Goal: Task Accomplishment & Management: Use online tool/utility

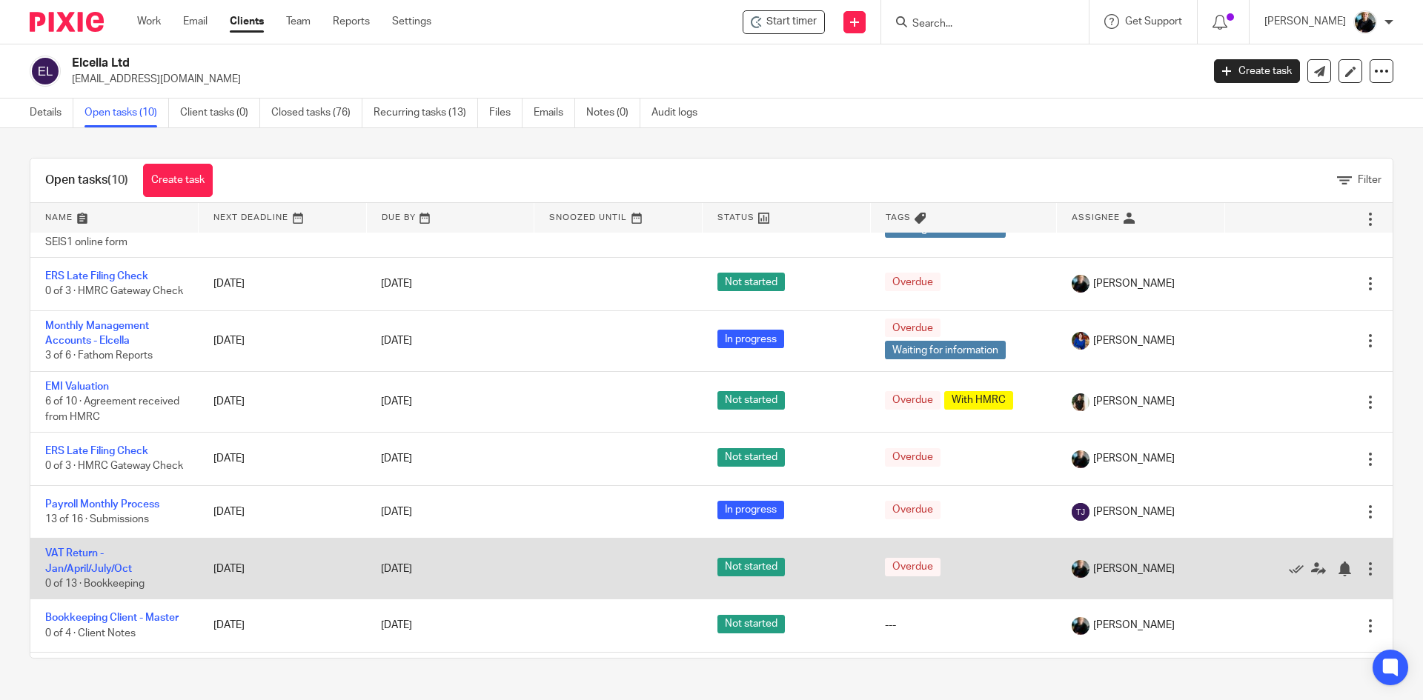
scroll to position [148, 0]
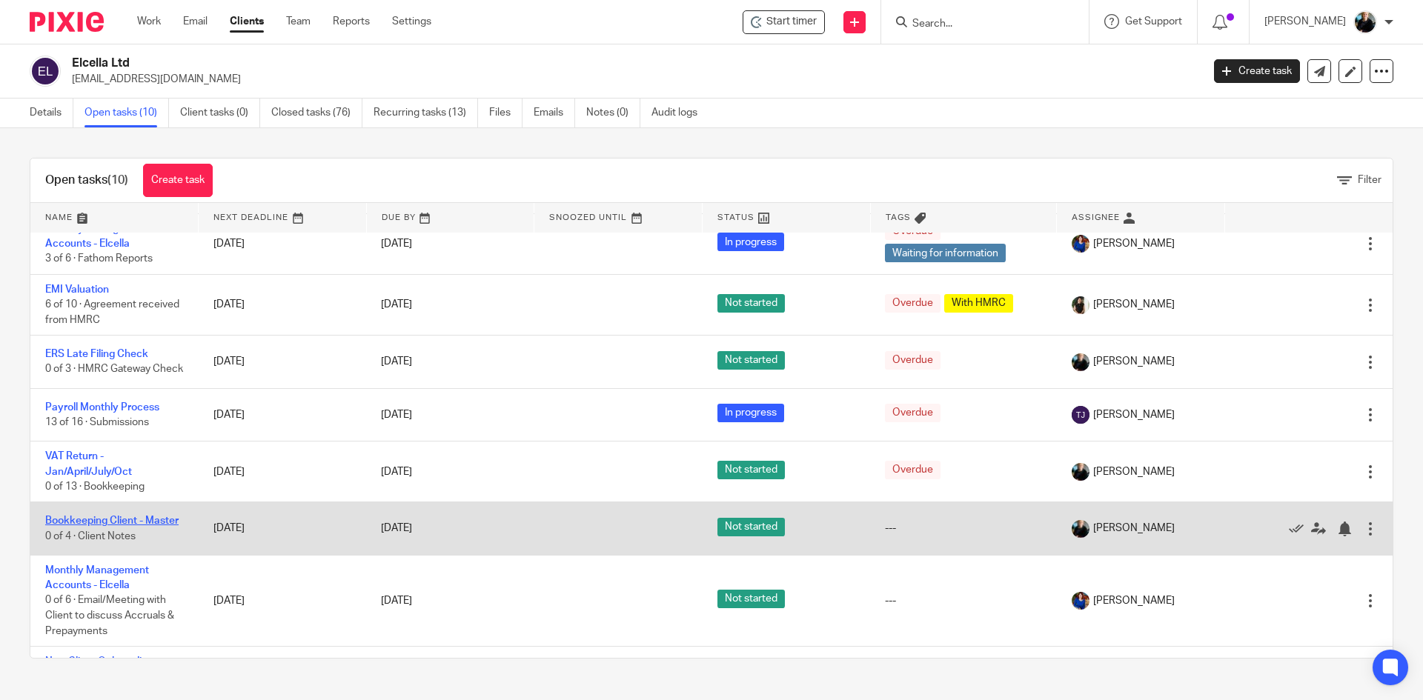
click at [103, 526] on link "Bookkeeping Client - Master" at bounding box center [111, 521] width 133 height 10
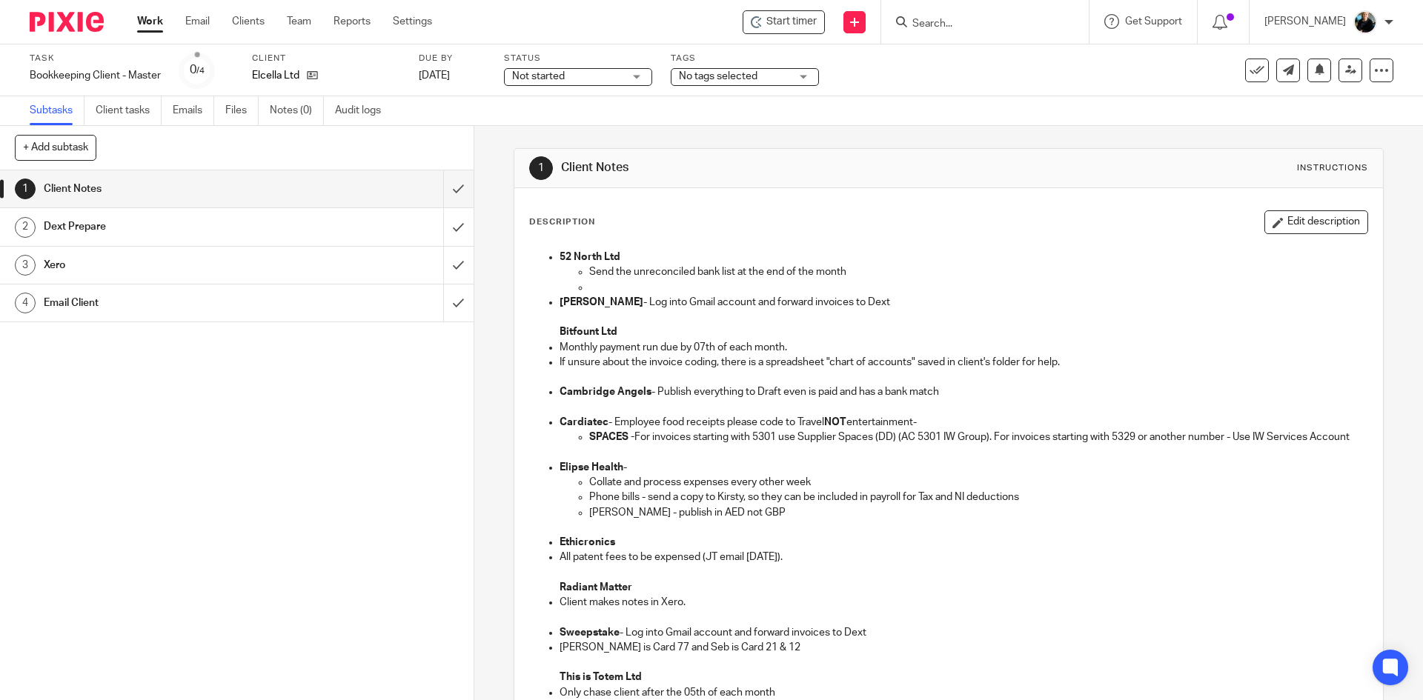
click at [933, 21] on input "Search" at bounding box center [977, 24] width 133 height 13
click at [777, 30] on div "Start timer" at bounding box center [784, 22] width 82 height 24
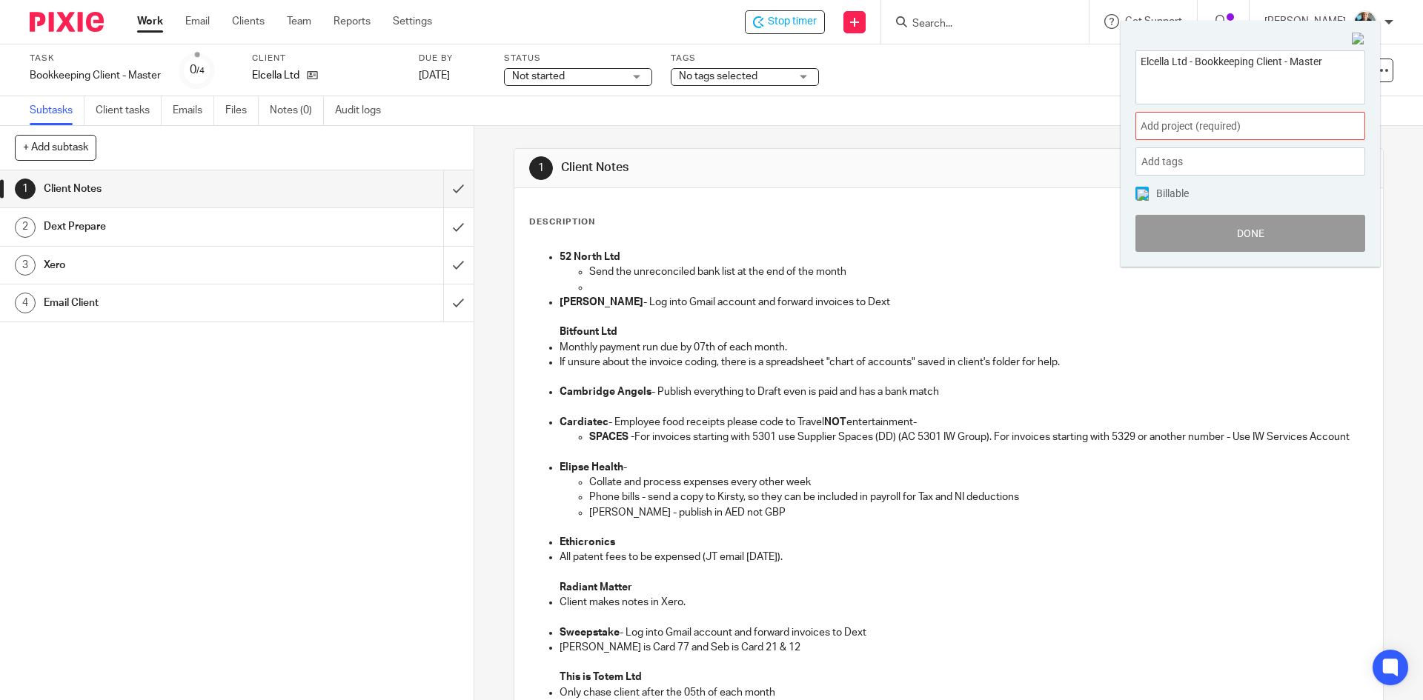
click at [1164, 121] on span "Add project (required) :" at bounding box center [1234, 127] width 187 height 16
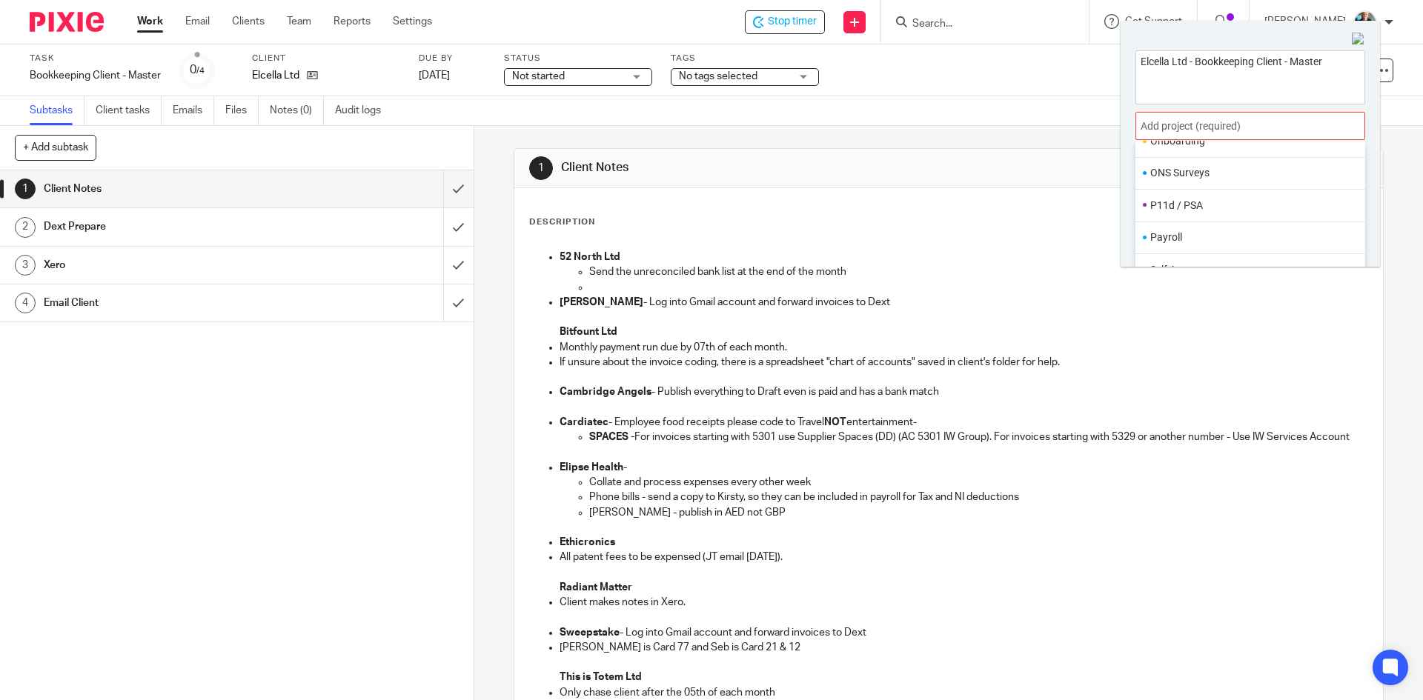
scroll to position [519, 0]
click at [1178, 236] on li "Payroll" at bounding box center [1246, 232] width 193 height 16
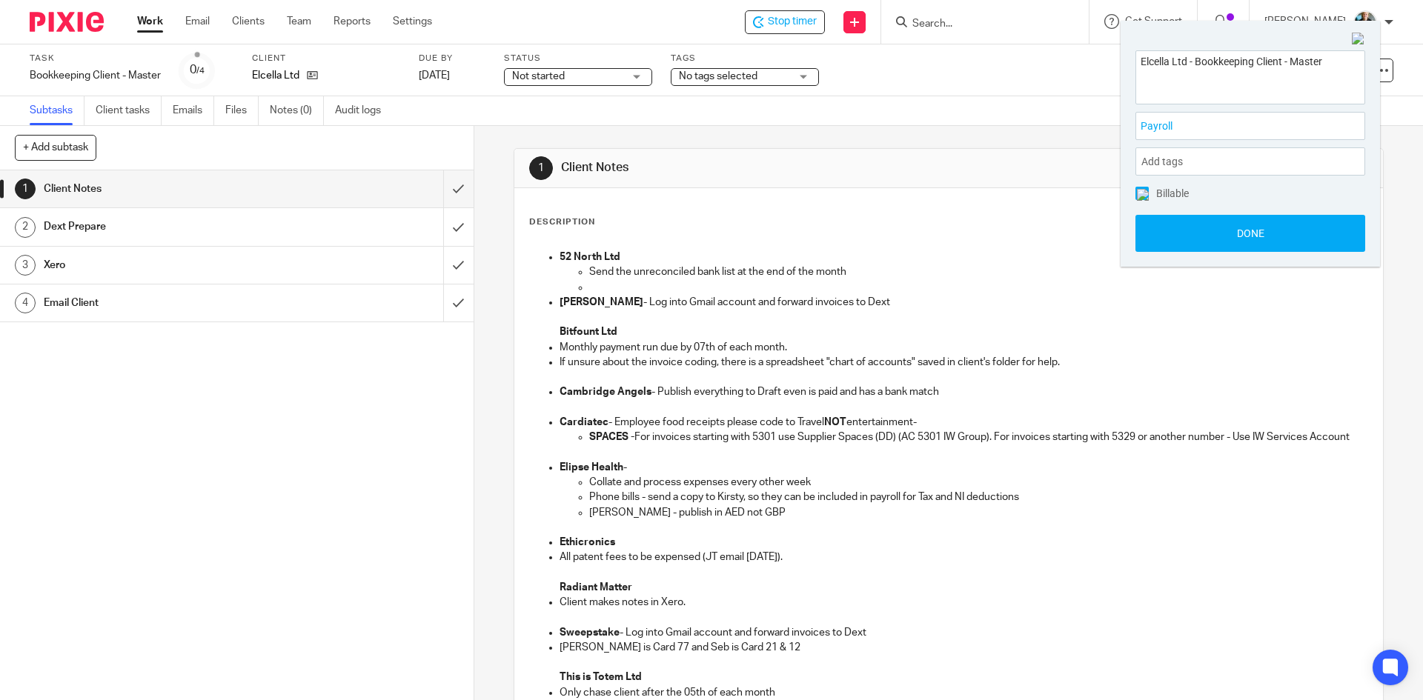
click at [1179, 124] on span "Payroll :" at bounding box center [1234, 127] width 187 height 16
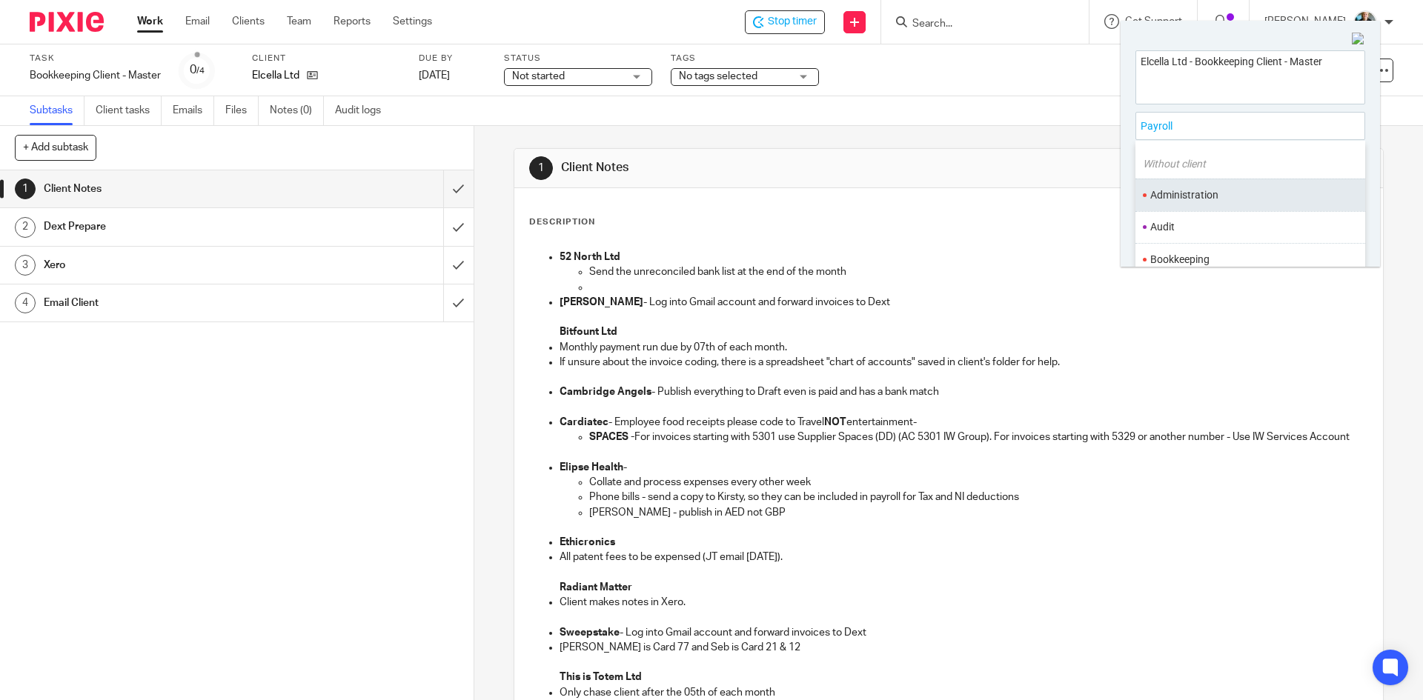
scroll to position [74, 0]
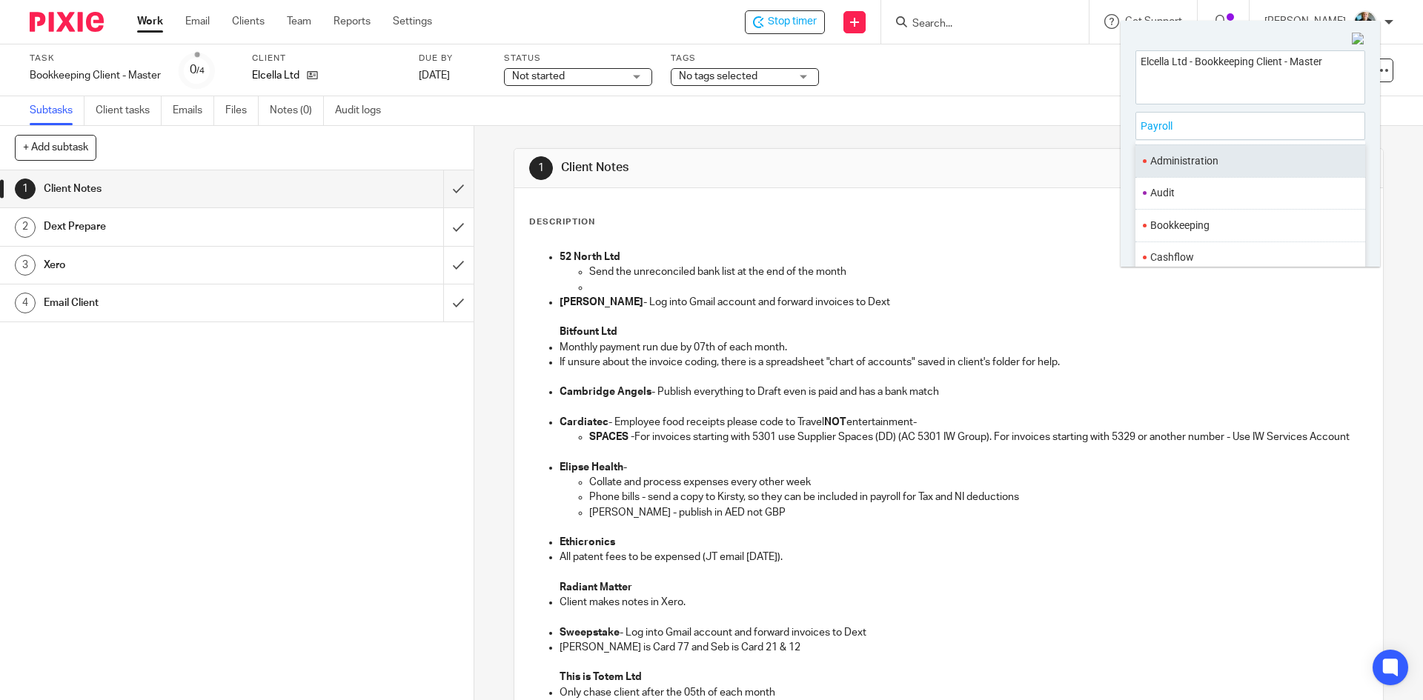
click at [1177, 223] on li "Bookkeeping" at bounding box center [1246, 226] width 193 height 16
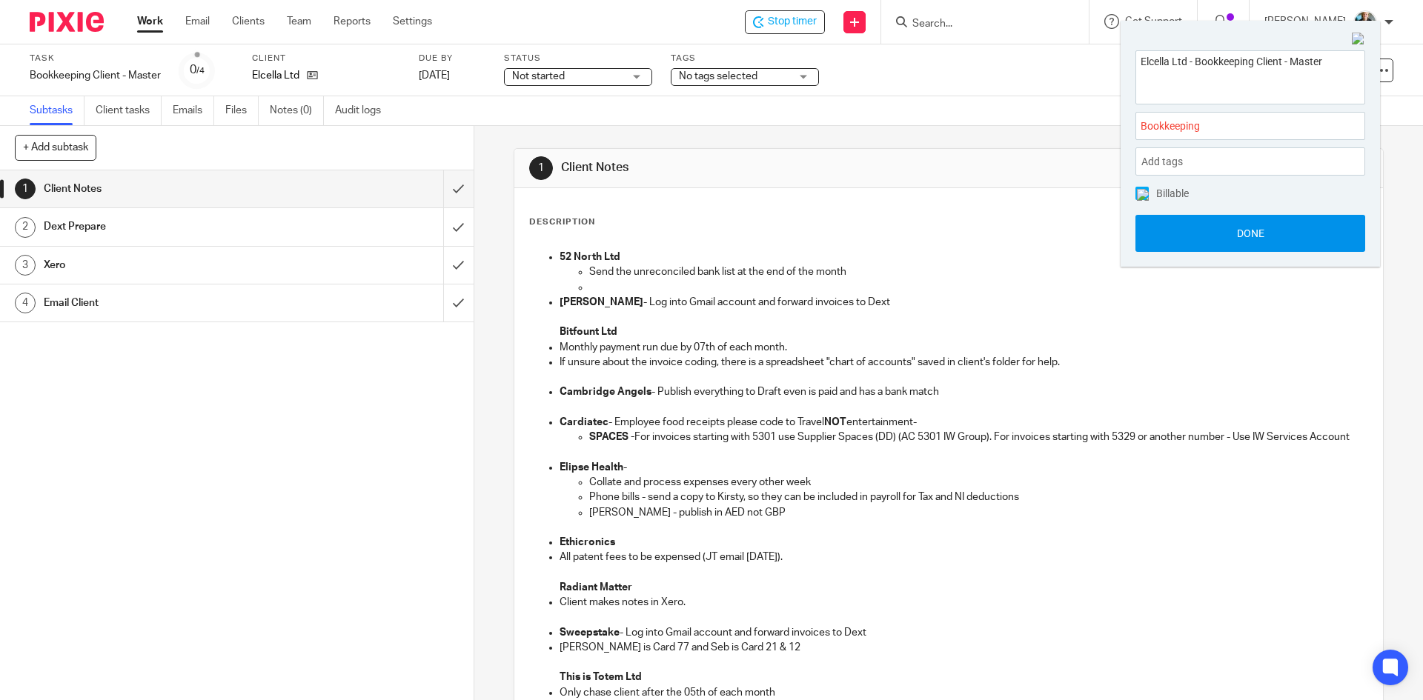
click at [1186, 234] on button "Done" at bounding box center [1250, 233] width 230 height 37
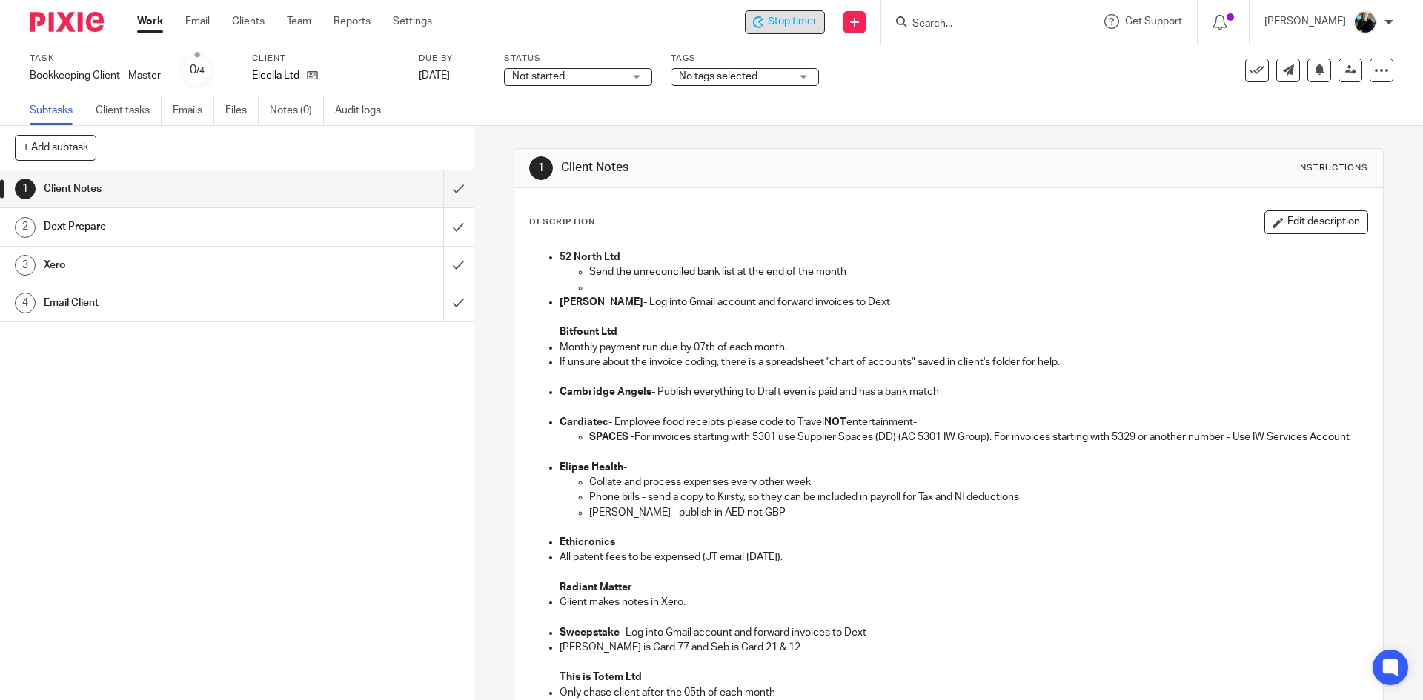
click at [797, 25] on span "Stop timer" at bounding box center [792, 22] width 49 height 16
